Goal: Task Accomplishment & Management: Use online tool/utility

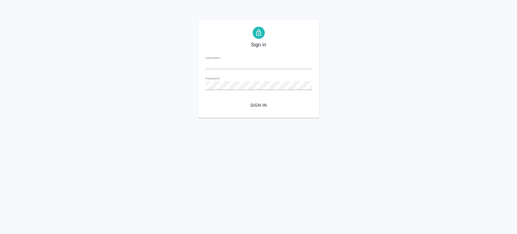
type input "[PERSON_NAME][EMAIL_ADDRESS][DOMAIN_NAME]"
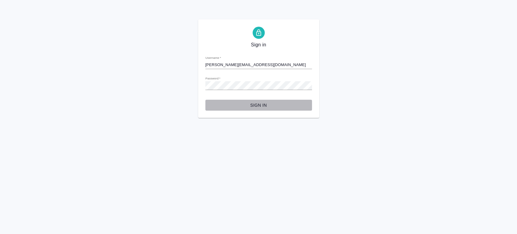
click at [259, 106] on span "Sign in" at bounding box center [258, 106] width 97 height 8
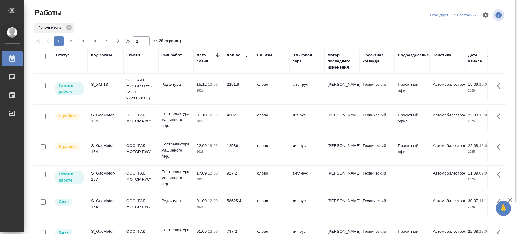
click at [99, 83] on div "S_XM-13" at bounding box center [105, 85] width 29 height 6
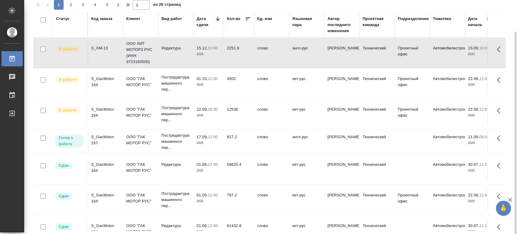
click at [100, 138] on div "S_GacMotor-167" at bounding box center [105, 140] width 29 height 12
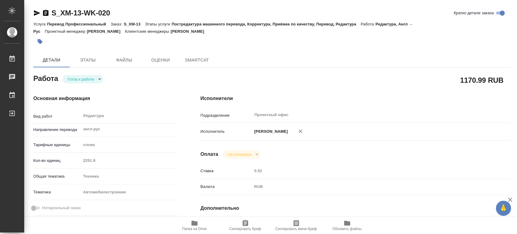
type textarea "x"
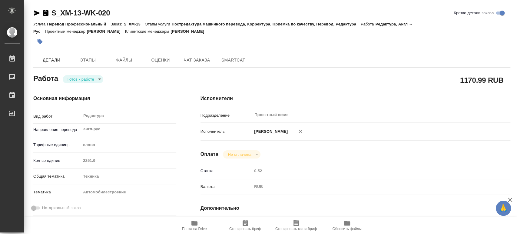
type textarea "x"
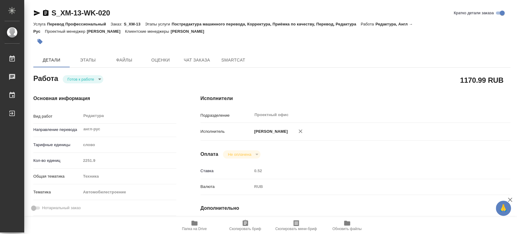
type textarea "x"
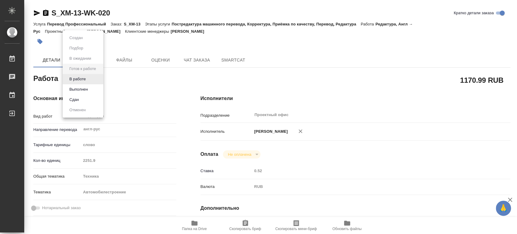
click at [99, 78] on body "🙏 .cls-1 fill:#fff; AWATERA Tsaturyan Robert Работы Чаты График Выйти S_XM-13-W…" at bounding box center [258, 117] width 517 height 234
click at [81, 79] on button "В работе" at bounding box center [78, 79] width 20 height 7
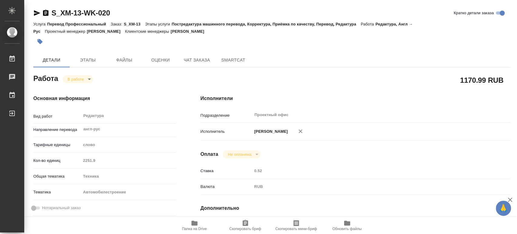
type textarea "x"
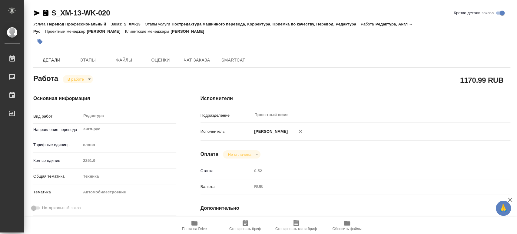
type textarea "x"
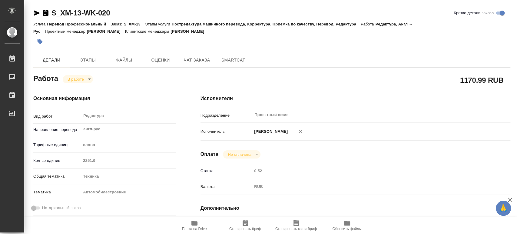
type textarea "x"
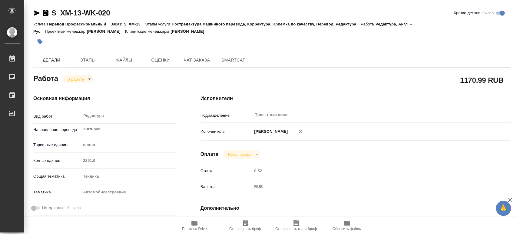
click at [194, 226] on icon "button" at bounding box center [195, 223] width 6 height 5
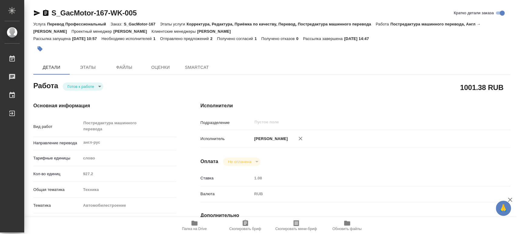
type textarea "x"
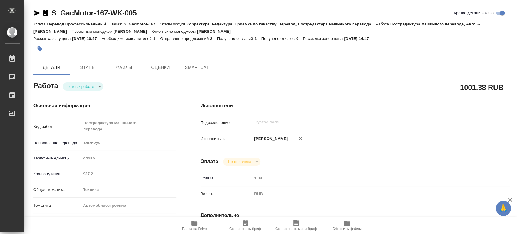
type textarea "x"
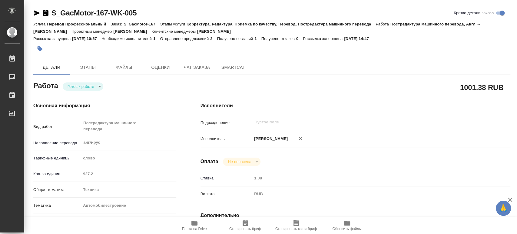
type textarea "x"
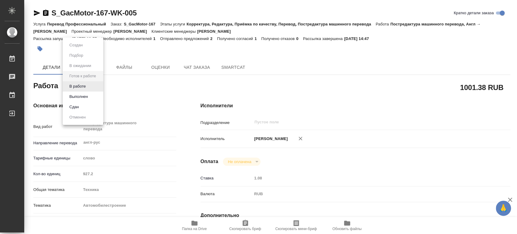
click at [98, 86] on body "🙏 .cls-1 fill:#fff; AWATERA Tsaturyan Robert Работы Чаты График Выйти S_GacMoto…" at bounding box center [258, 117] width 517 height 234
type textarea "x"
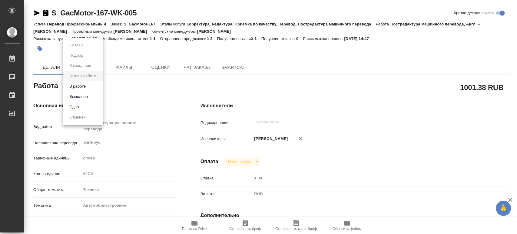
type textarea "x"
click at [80, 86] on button "В работе" at bounding box center [78, 86] width 20 height 7
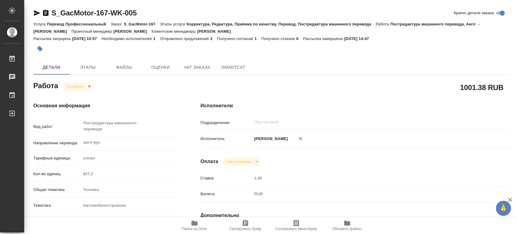
type textarea "x"
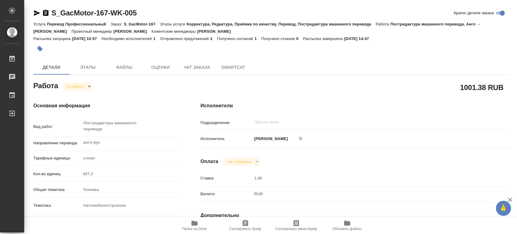
type textarea "x"
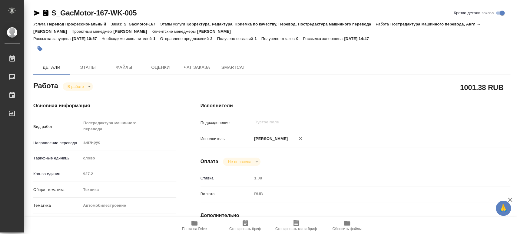
type textarea "x"
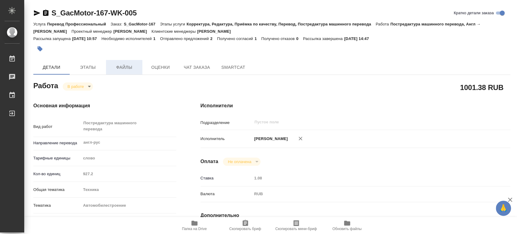
type textarea "x"
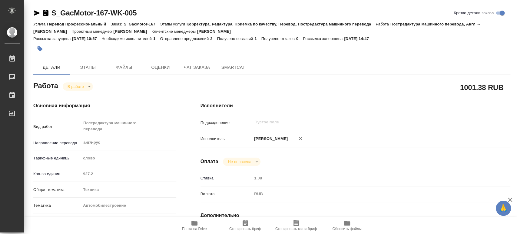
click at [196, 229] on span "Папка на Drive" at bounding box center [194, 229] width 25 height 4
